Goal: Find specific page/section: Find specific page/section

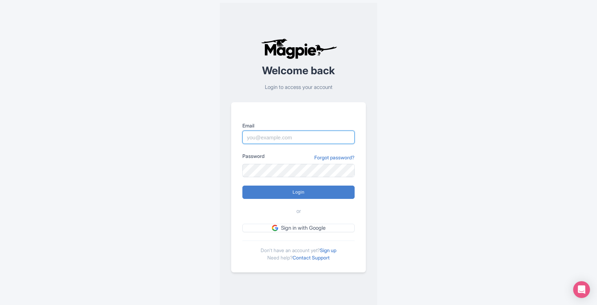
click at [273, 140] on input "Email" at bounding box center [298, 137] width 112 height 13
type input "abtransfers@abtransfers.mx"
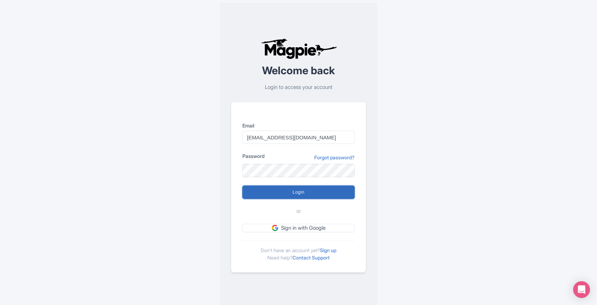
click at [299, 193] on input "Login" at bounding box center [298, 192] width 112 height 13
type input "Logging in..."
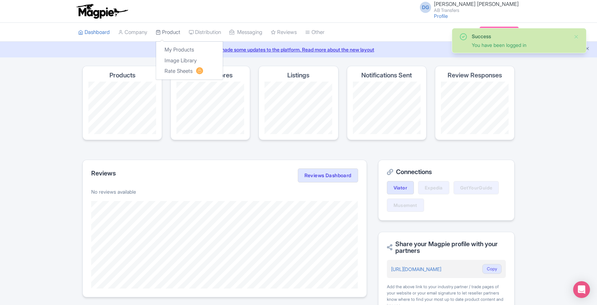
click at [170, 30] on link "Product" at bounding box center [168, 32] width 25 height 19
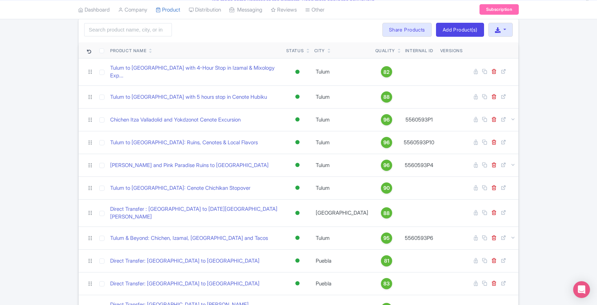
scroll to position [49, 0]
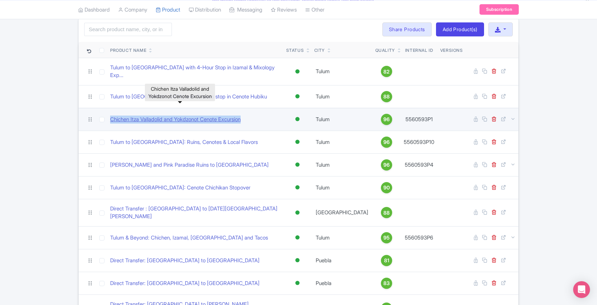
drag, startPoint x: 257, startPoint y: 116, endPoint x: 111, endPoint y: 114, distance: 145.5
click at [111, 116] on div "Chichen Itza Valladolid and Yokdzonot Cenote Excursion" at bounding box center [195, 120] width 170 height 8
copy link "Chichen Itza Valladolid and Yokdzonot Cenote Excursion"
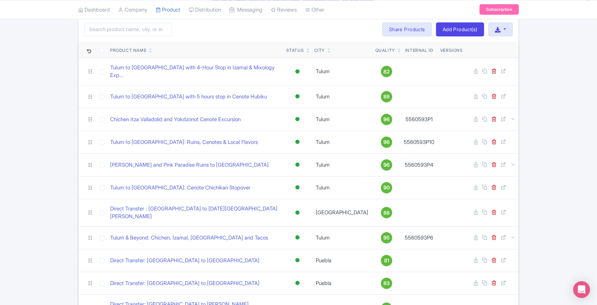
click at [34, 161] on div "Search Bulk Actions [GEOGRAPHIC_DATA] Add to Collection Share Products Add to C…" at bounding box center [298, 306] width 597 height 580
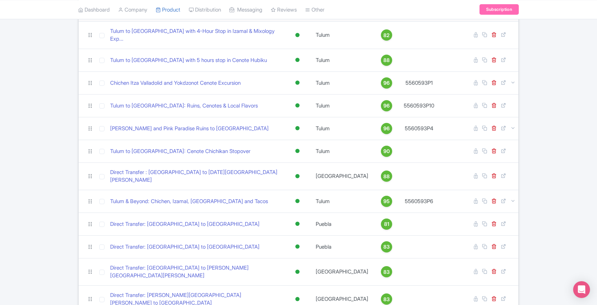
scroll to position [84, 0]
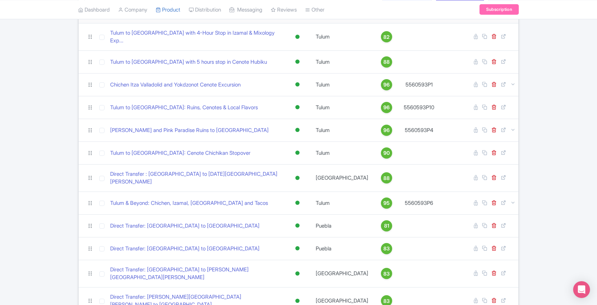
click at [42, 217] on div "Search Bulk Actions [GEOGRAPHIC_DATA] Add to Collection Share Products Add to C…" at bounding box center [298, 272] width 597 height 580
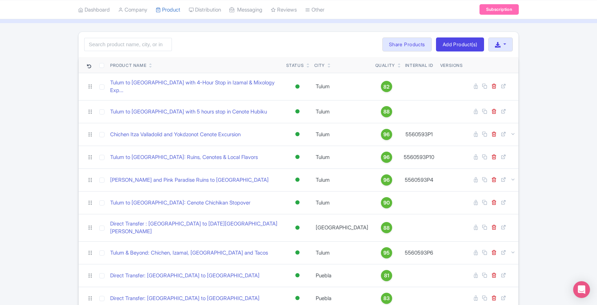
scroll to position [285, 0]
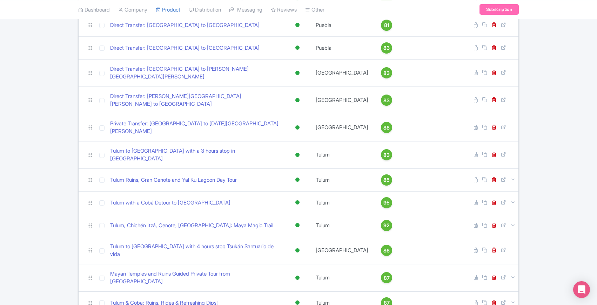
click at [46, 302] on div "Search Bulk Actions [GEOGRAPHIC_DATA] Add to Collection Share Products Add to C…" at bounding box center [298, 71] width 597 height 580
click at [44, 300] on div "Search Bulk Actions [GEOGRAPHIC_DATA] Add to Collection Share Products Add to C…" at bounding box center [298, 71] width 597 height 580
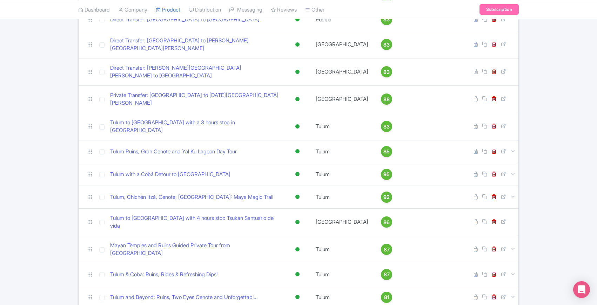
click at [62, 177] on div "Search Bulk Actions [GEOGRAPHIC_DATA] Add to Collection Share Products Add to C…" at bounding box center [298, 42] width 597 height 580
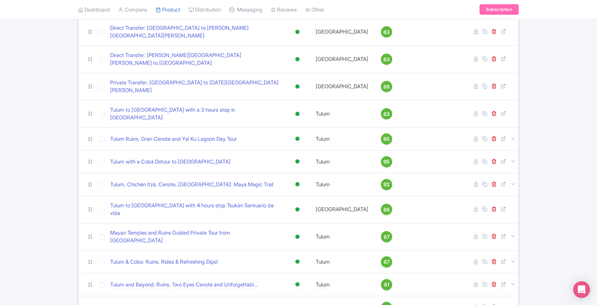
scroll to position [334, 0]
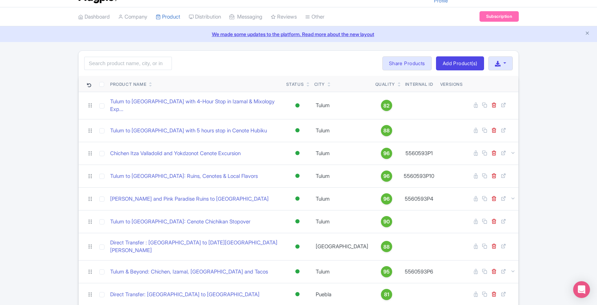
scroll to position [0, 0]
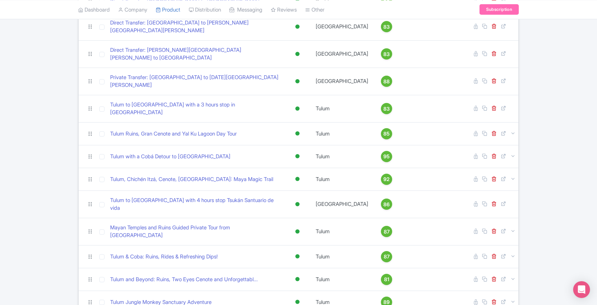
scroll to position [334, 0]
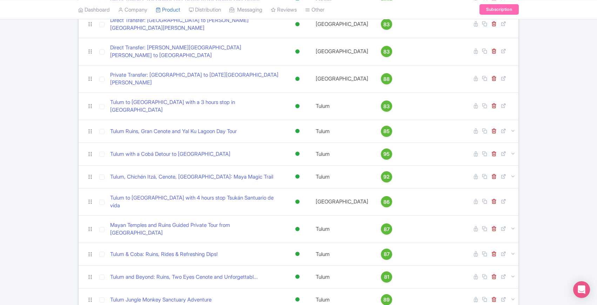
click at [54, 195] on div "Search Bulk Actions [GEOGRAPHIC_DATA] Add to Collection Share Products Add to C…" at bounding box center [298, 22] width 597 height 580
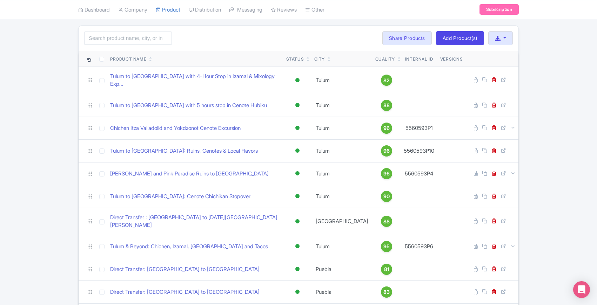
scroll to position [40, 0]
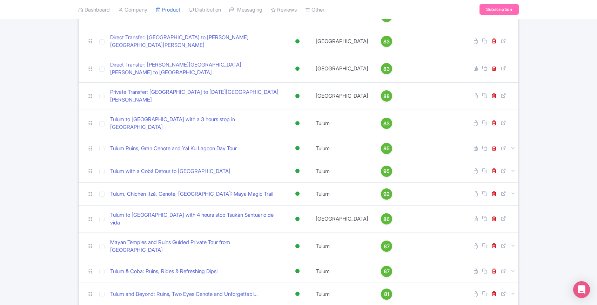
scroll to position [334, 0]
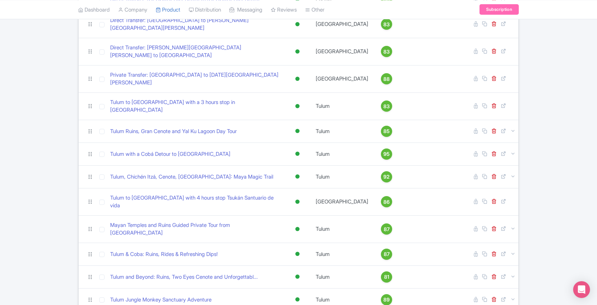
click at [45, 255] on div "Search Bulk Actions [GEOGRAPHIC_DATA] Add to Collection Share Products Add to C…" at bounding box center [298, 22] width 597 height 580
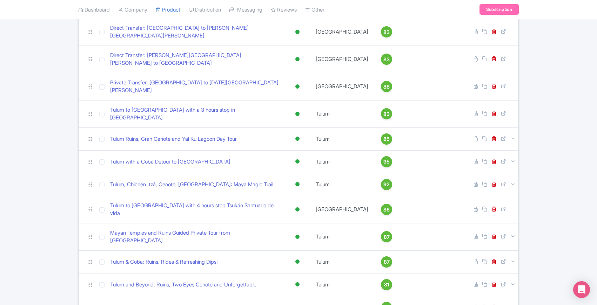
scroll to position [0, 0]
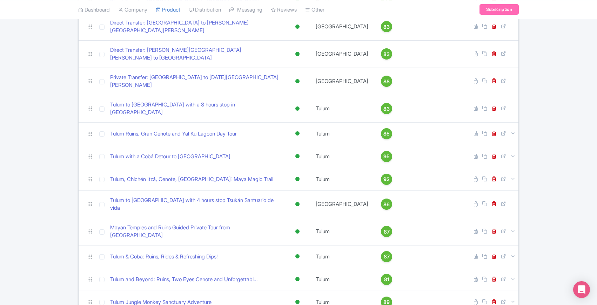
scroll to position [334, 0]
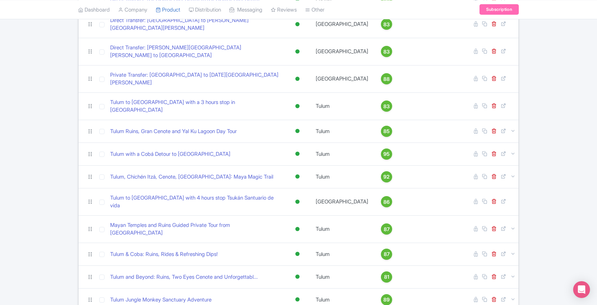
click at [52, 246] on div "Search Bulk Actions [GEOGRAPHIC_DATA] Add to Collection Share Products Add to C…" at bounding box center [298, 22] width 597 height 580
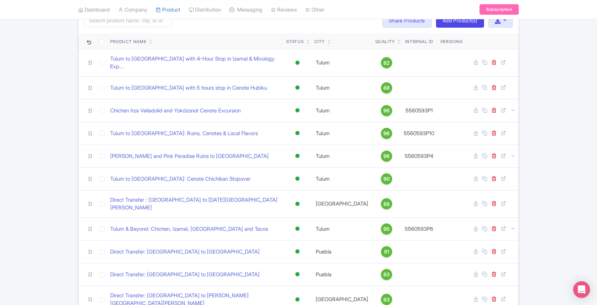
scroll to position [18, 0]
